Goal: Task Accomplishment & Management: Manage account settings

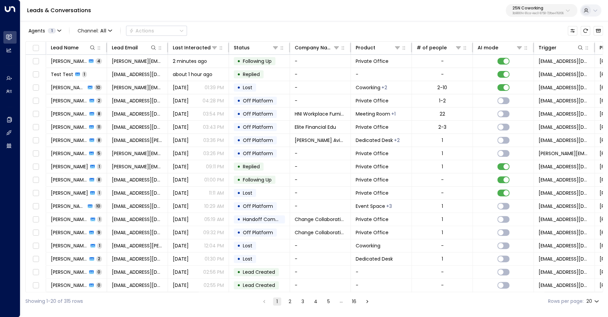
click at [538, 8] on p "25N Coworking" at bounding box center [537, 8] width 51 height 4
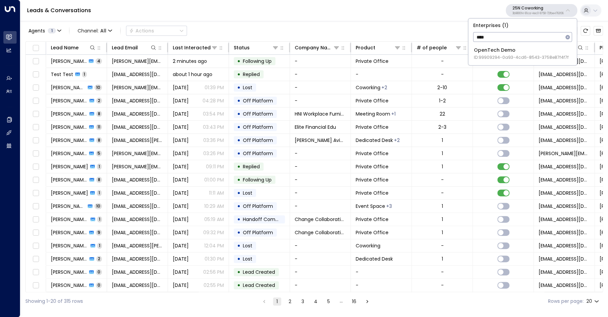
type input "****"
click at [513, 55] on span "ID: 99909294-0a93-4cd6-8543-3758e87f4f7f" at bounding box center [521, 57] width 95 height 6
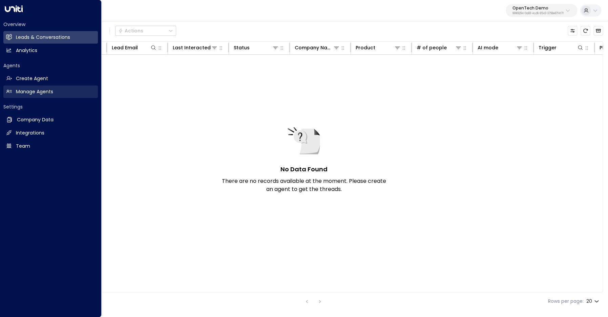
click at [20, 92] on h2 "Manage Agents" at bounding box center [34, 91] width 37 height 7
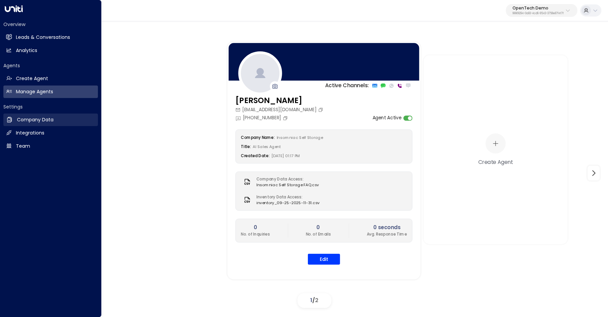
click at [41, 119] on h2 "Company Data" at bounding box center [35, 119] width 37 height 7
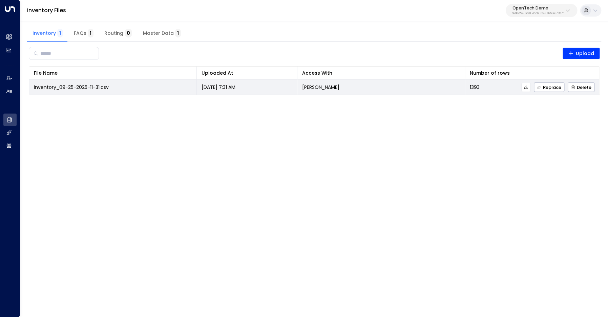
click at [528, 89] on icon at bounding box center [525, 87] width 5 height 5
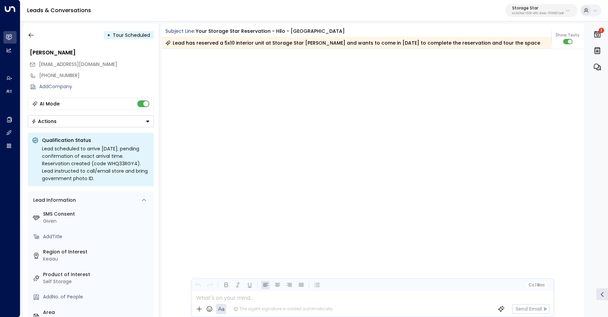
scroll to position [1166, 0]
